Goal: Task Accomplishment & Management: Manage account settings

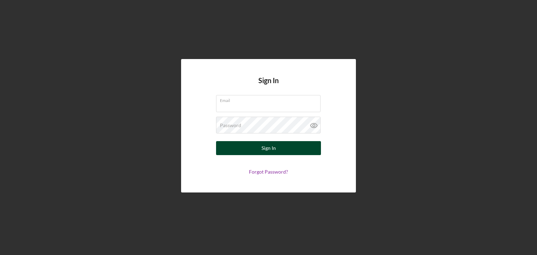
type input "[EMAIL_ADDRESS][DOMAIN_NAME]"
click at [240, 147] on button "Sign In" at bounding box center [268, 148] width 105 height 14
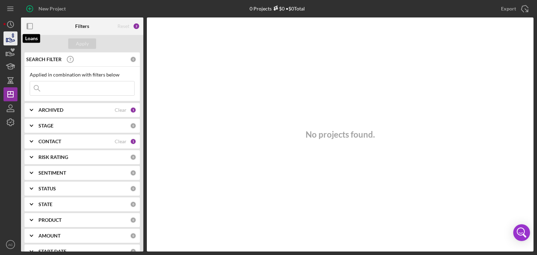
click at [9, 42] on icon "button" at bounding box center [10, 40] width 7 height 4
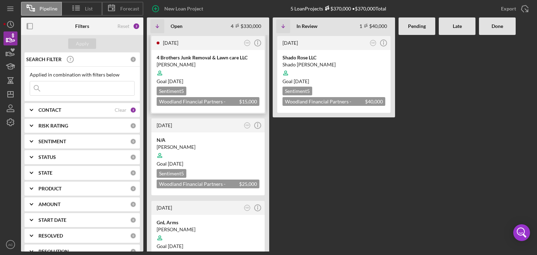
click at [207, 58] on div "4 Brothers Junk Removal & Lawn care LLC" at bounding box center [208, 57] width 103 height 7
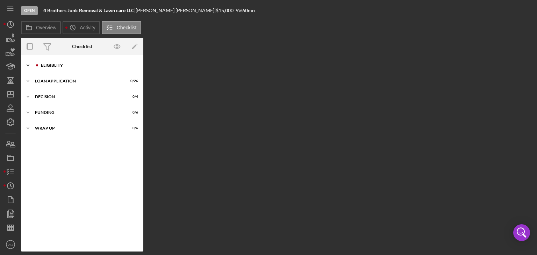
click at [111, 65] on div "Eligiblity" at bounding box center [88, 65] width 94 height 4
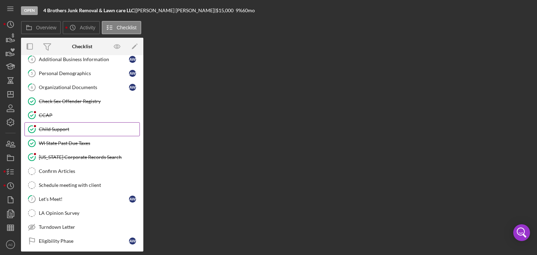
scroll to position [63, 0]
click at [49, 192] on link "7 Let's Meet! A W" at bounding box center [81, 199] width 115 height 14
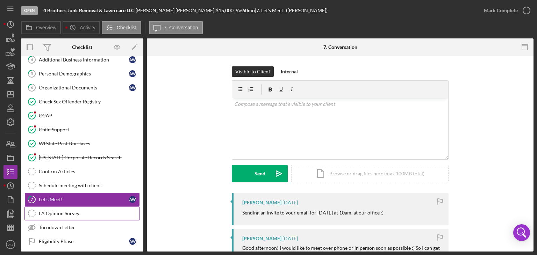
click at [83, 212] on div "LA Opinion Survey" at bounding box center [89, 214] width 101 height 6
